Goal: Information Seeking & Learning: Learn about a topic

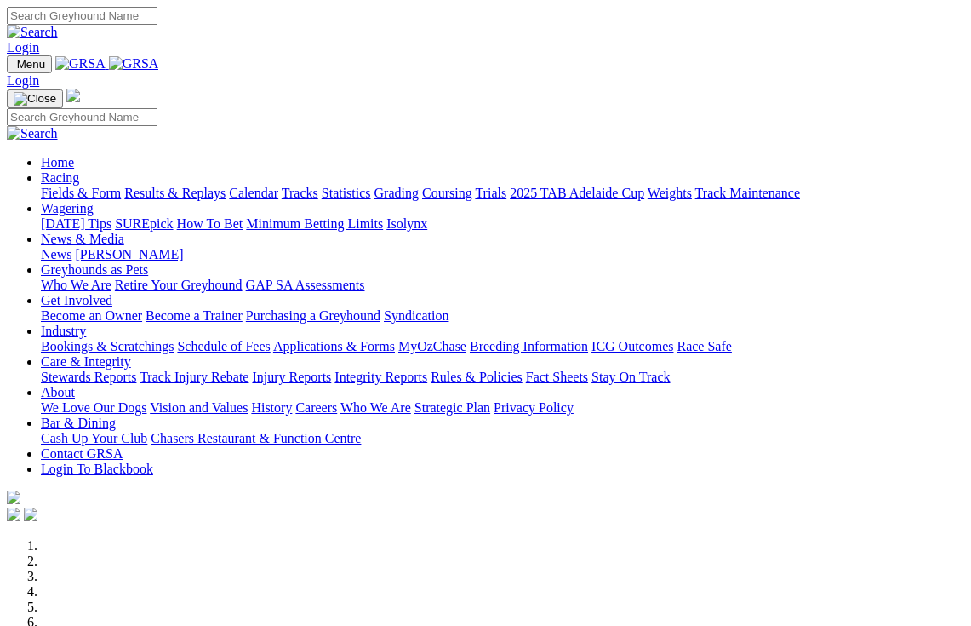
scroll to position [5, 0]
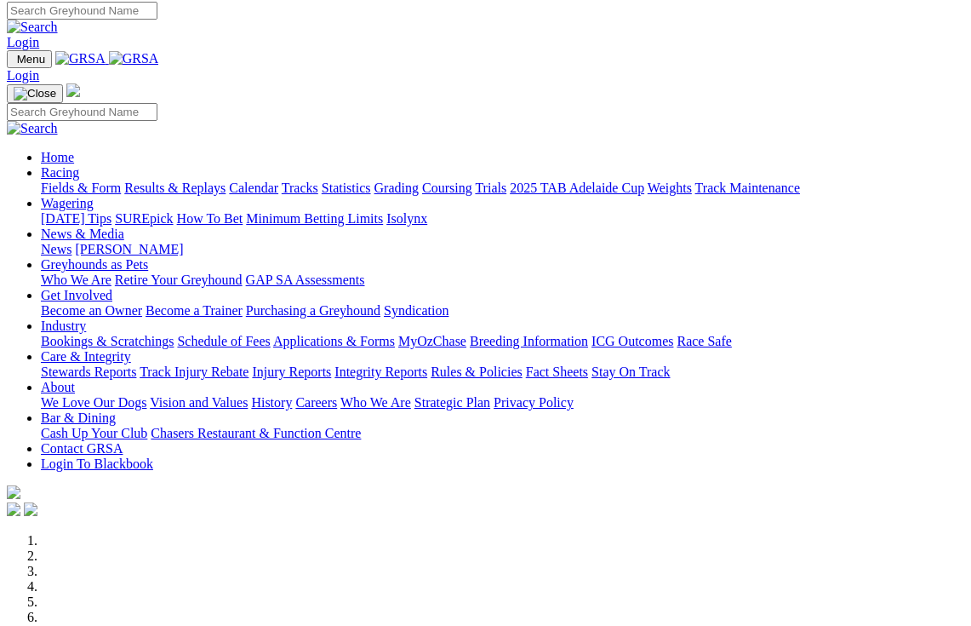
click at [278, 180] on link "Calendar" at bounding box center [253, 187] width 49 height 14
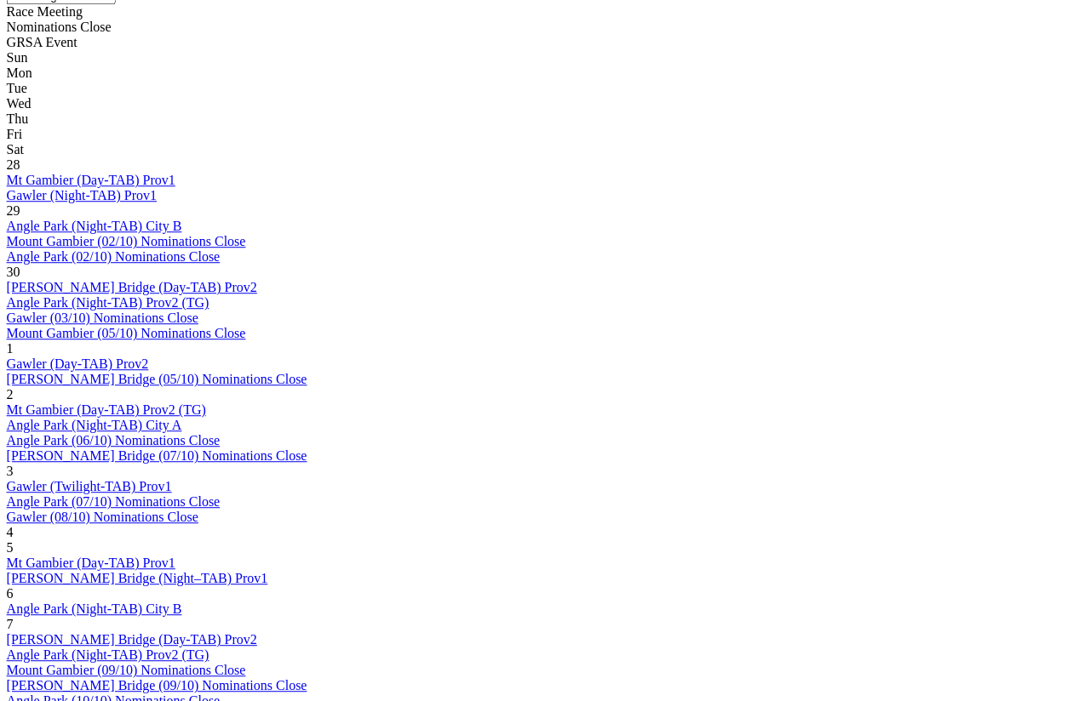
scroll to position [793, 0]
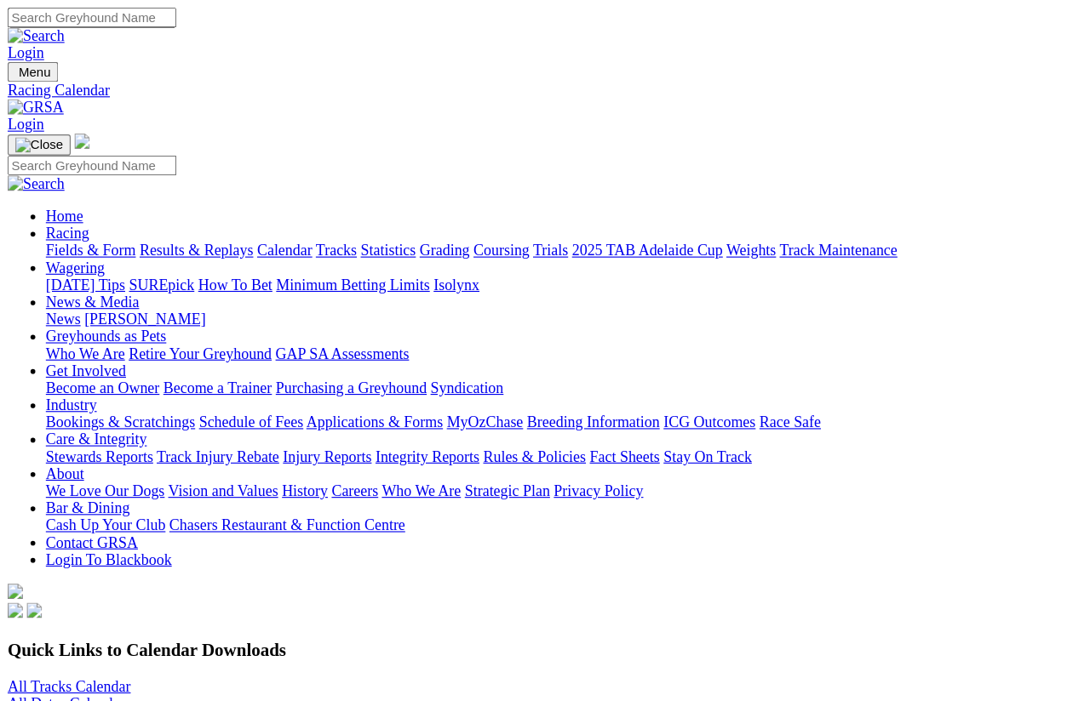
scroll to position [932, 0]
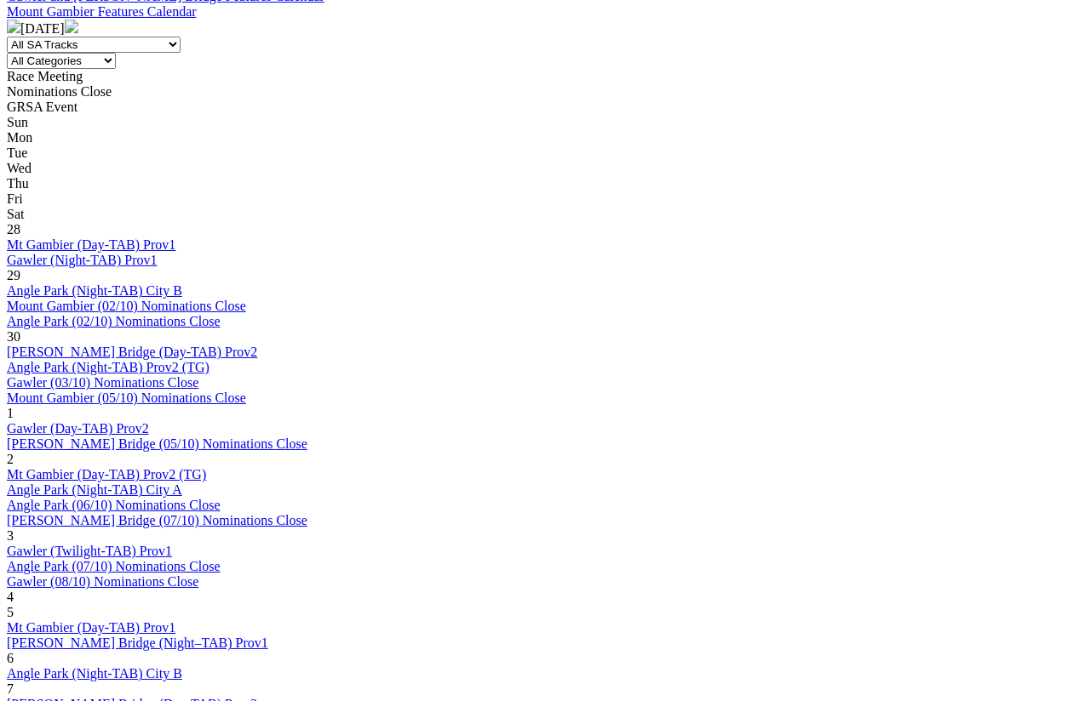
scroll to position [724, 0]
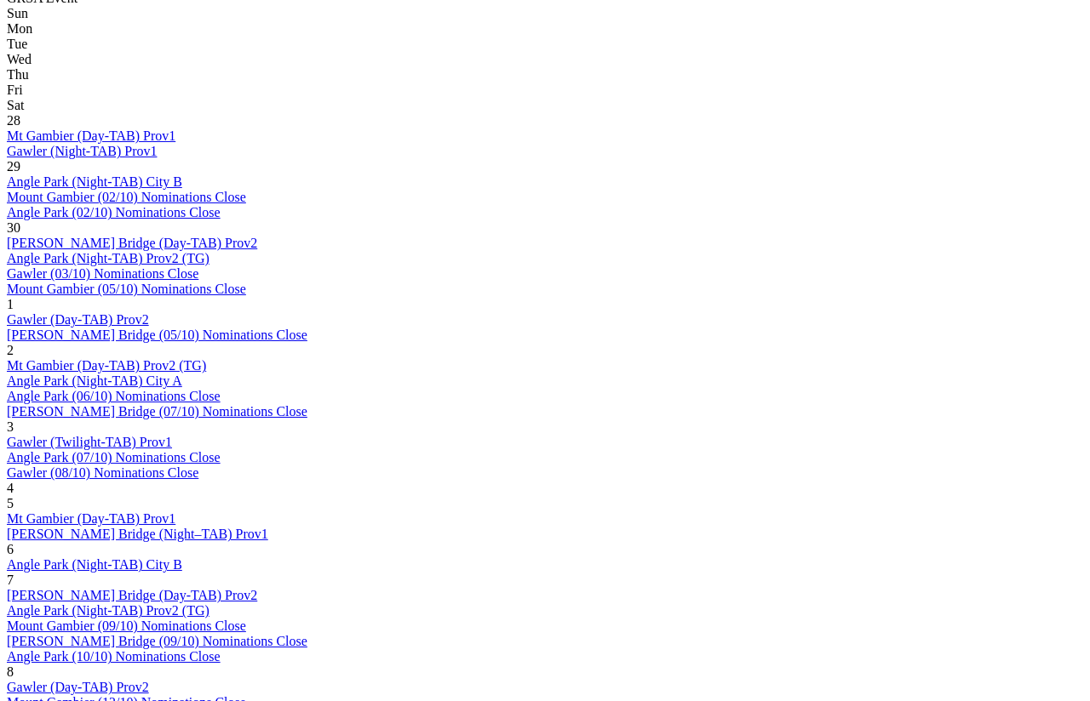
scroll to position [835, 0]
